Goal: Task Accomplishment & Management: Complete application form

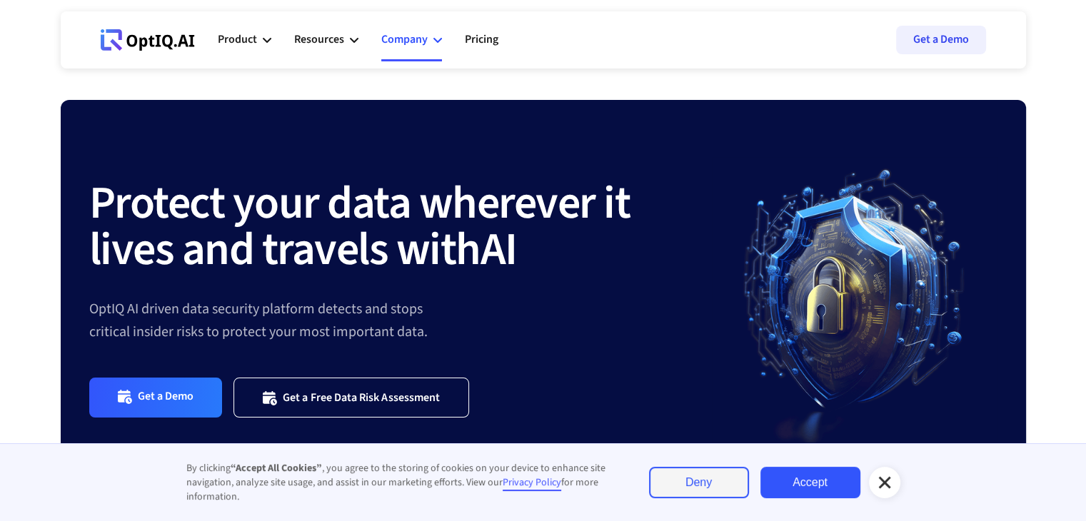
click at [408, 41] on div "Company" at bounding box center [404, 39] width 46 height 19
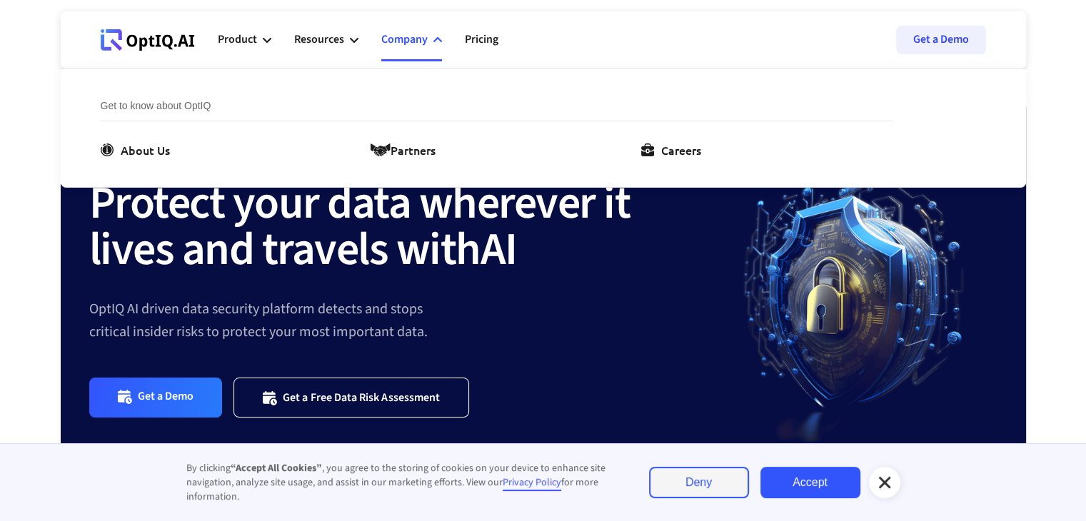
click at [688, 163] on div "Get to know about OptIQ About Us Partners Careers" at bounding box center [518, 128] width 834 height 118
click at [690, 159] on div "Get to know about OptIQ About Us Partners Careers" at bounding box center [518, 128] width 834 height 118
click at [688, 152] on div "Careers" at bounding box center [681, 149] width 40 height 17
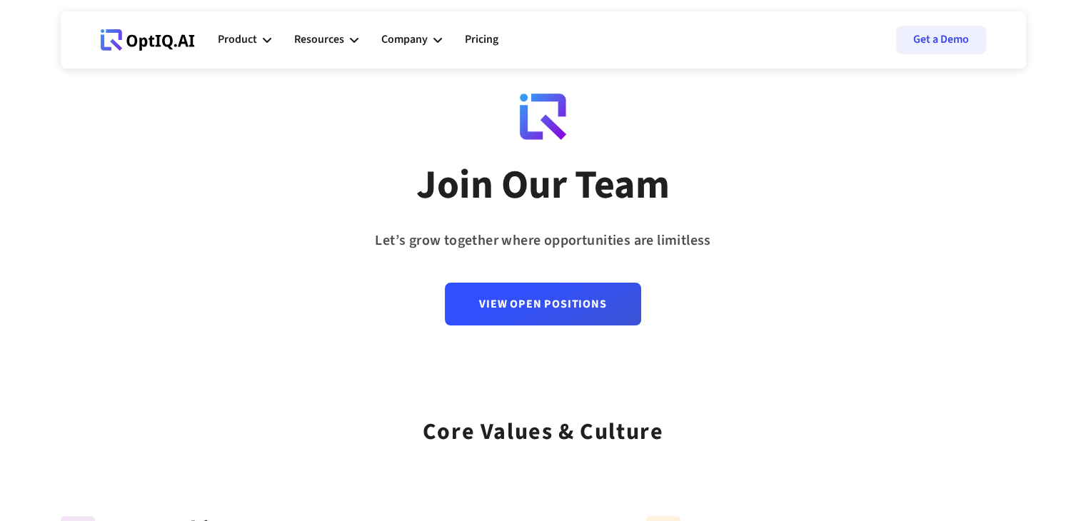
scroll to position [26, 0]
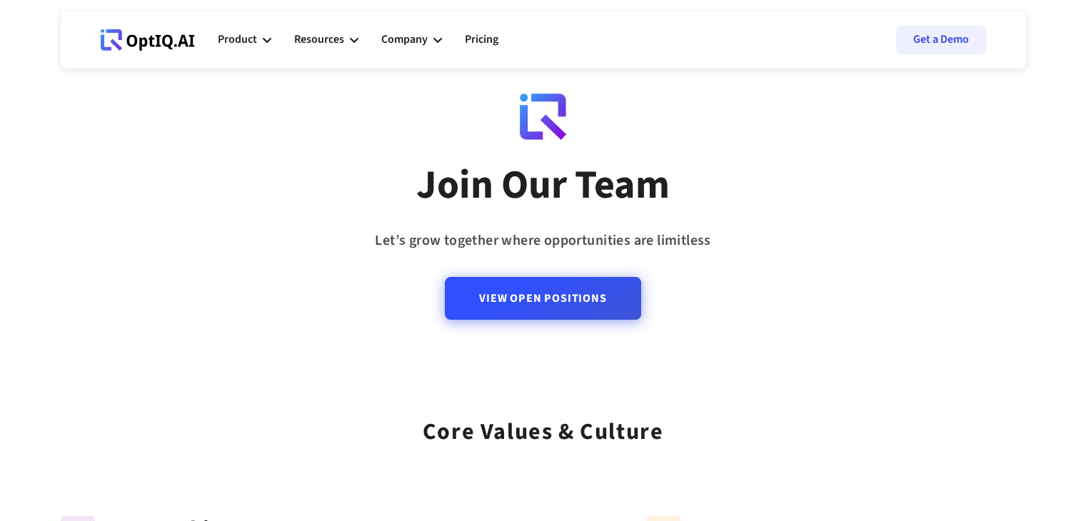
click at [485, 315] on link "View Open Positions" at bounding box center [543, 298] width 196 height 43
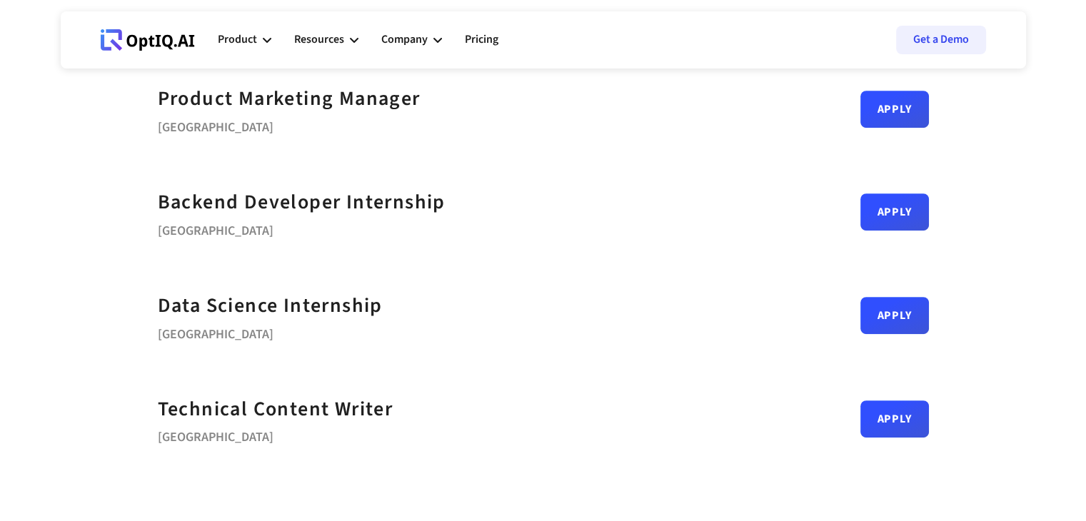
scroll to position [628, 0]
click at [882, 218] on link "Apply" at bounding box center [894, 205] width 69 height 37
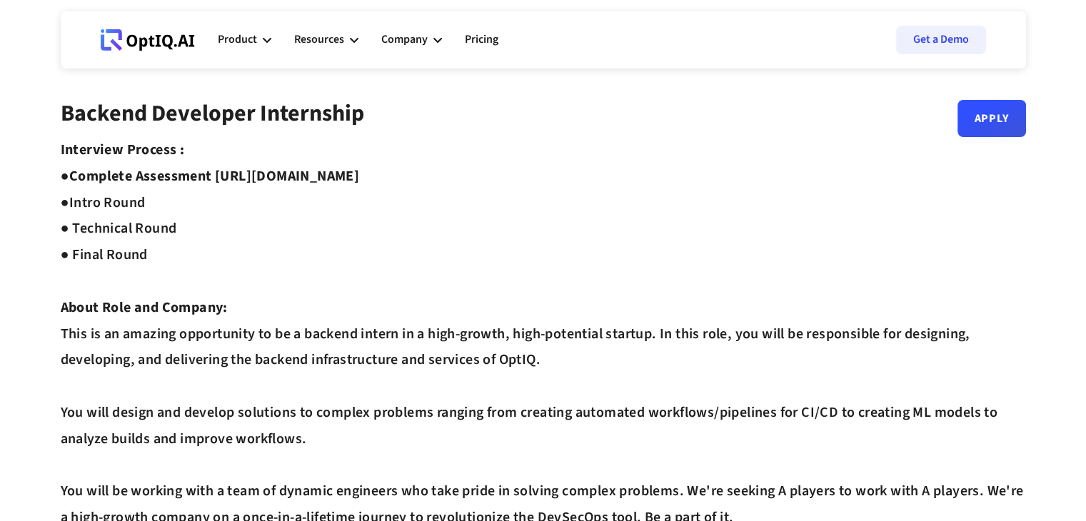
scroll to position [1, 0]
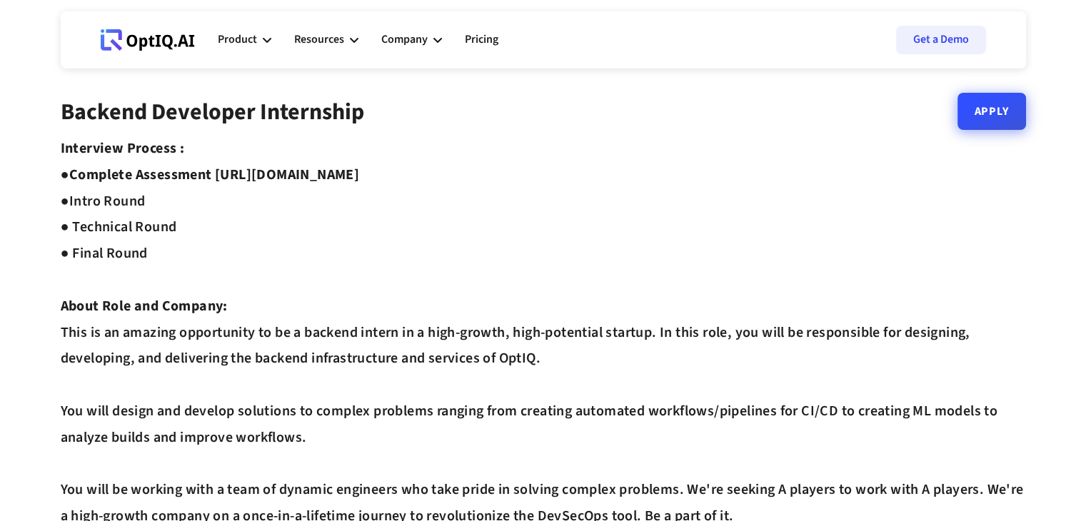
click at [964, 109] on link "Apply" at bounding box center [991, 111] width 69 height 37
